Goal: Find specific page/section: Find specific page/section

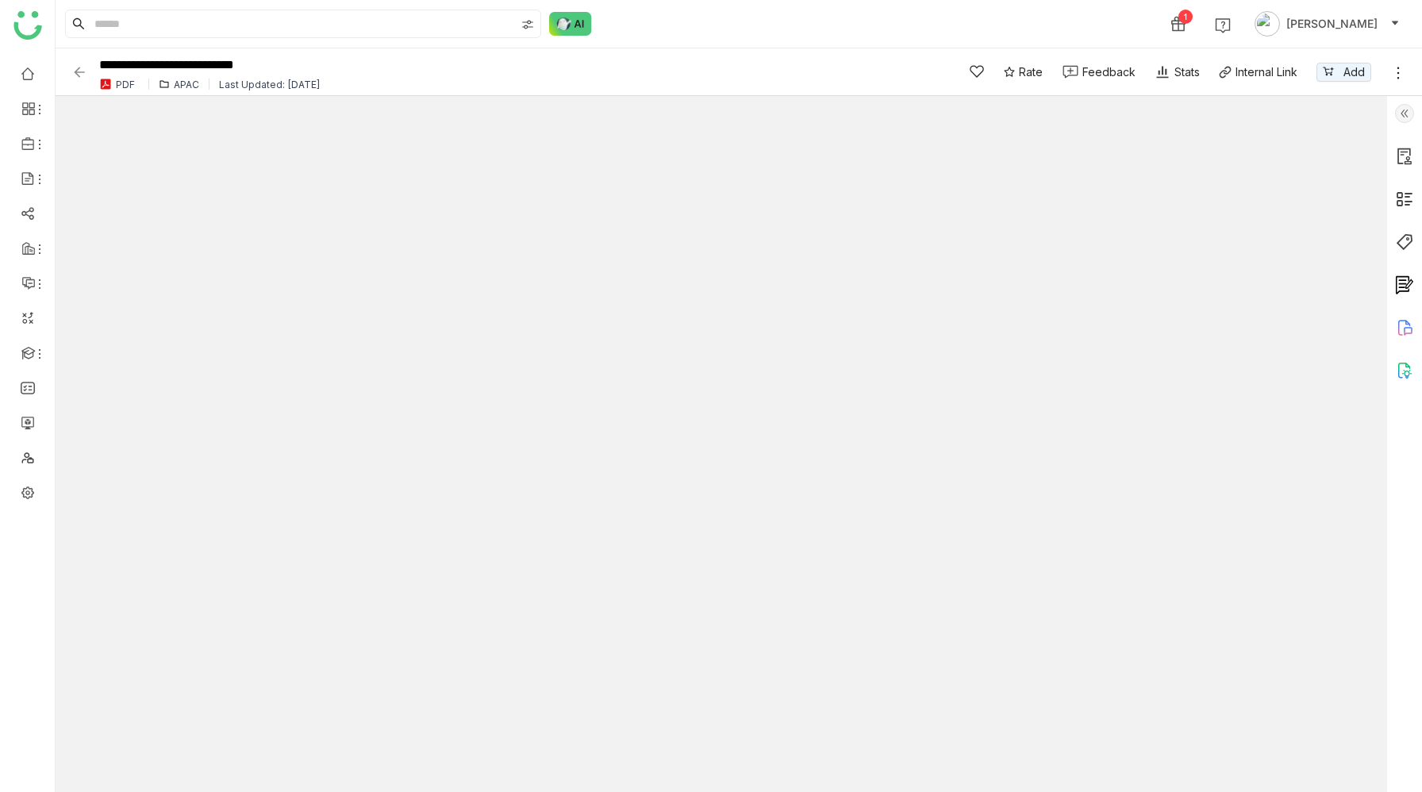
click at [1404, 243] on img at bounding box center [1404, 242] width 19 height 19
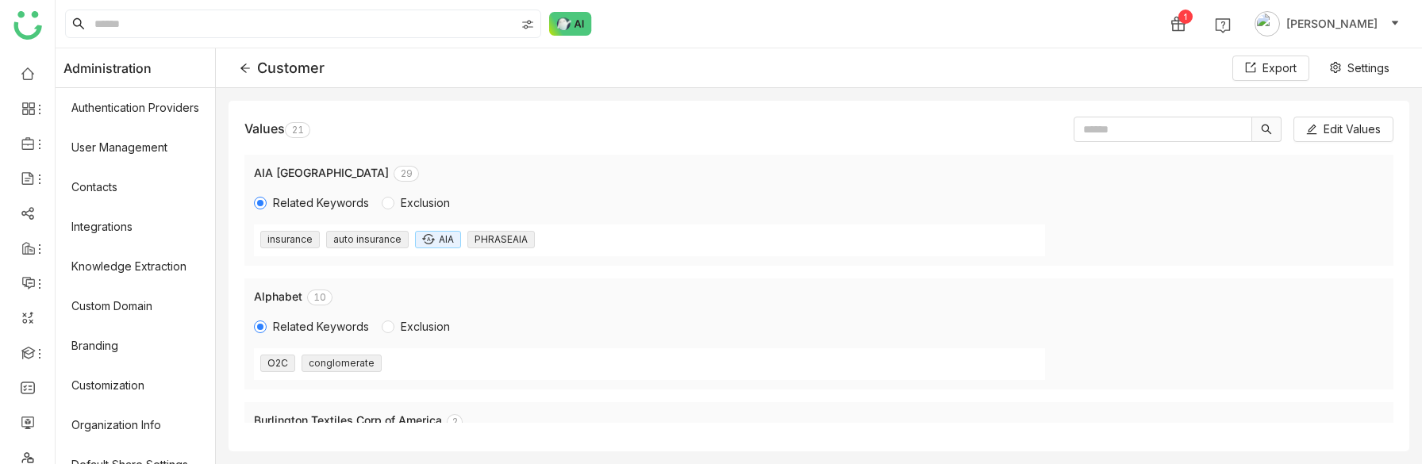
scroll to position [1627, 0]
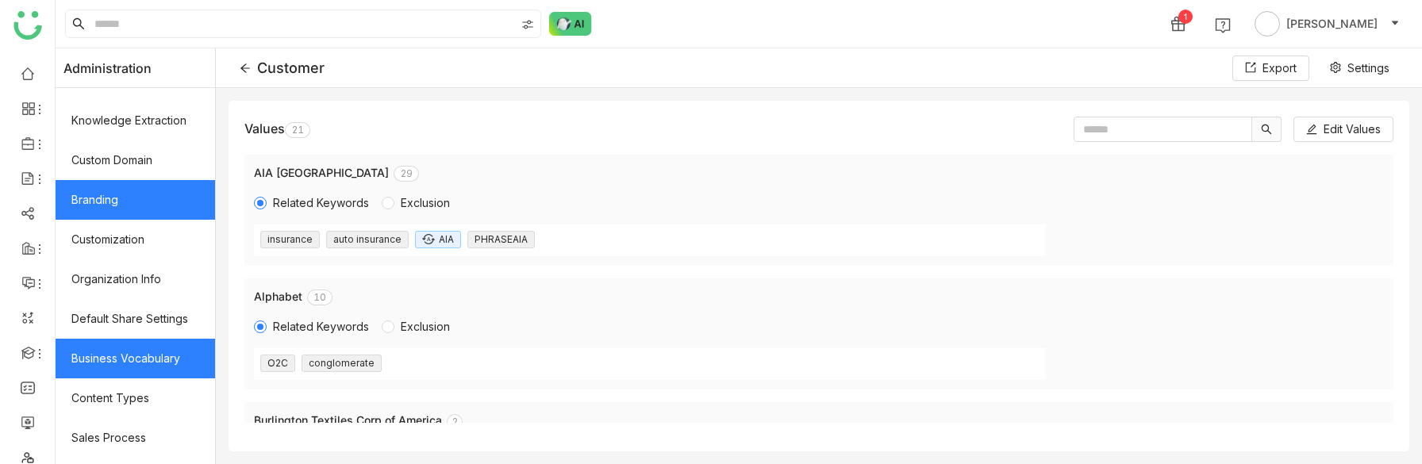
scroll to position [378, 0]
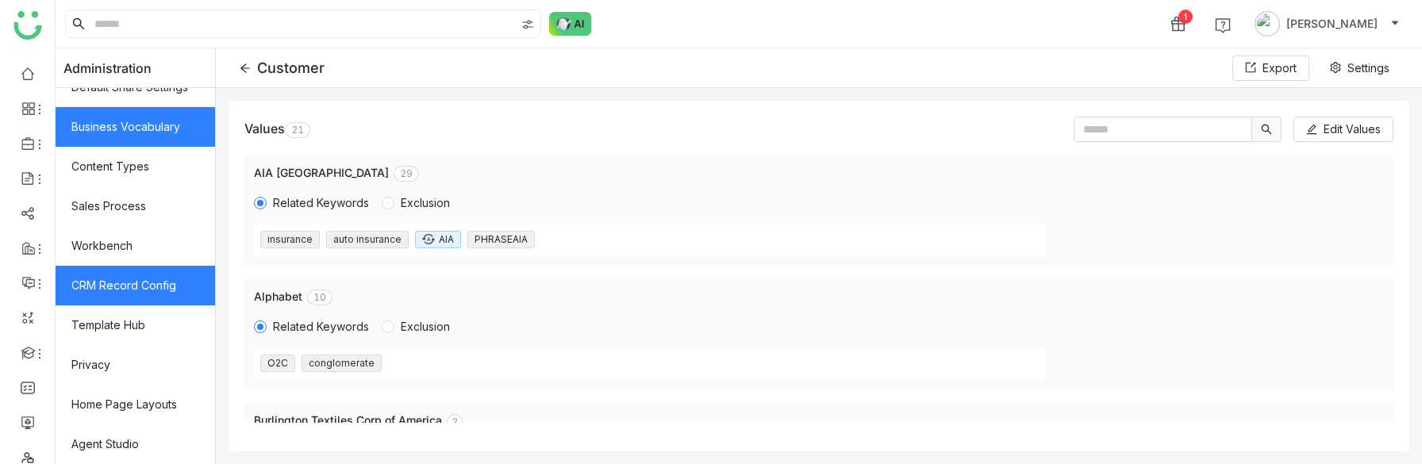
click at [102, 287] on link "CRM Record Config" at bounding box center [136, 286] width 160 height 40
